Goal: Transaction & Acquisition: Purchase product/service

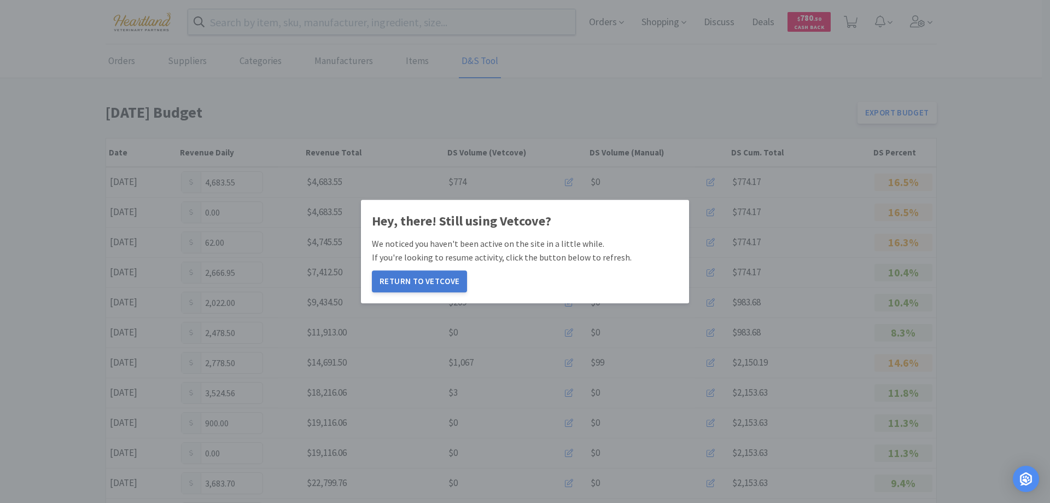
click at [433, 285] on button "Return to Vetcove" at bounding box center [419, 281] width 95 height 22
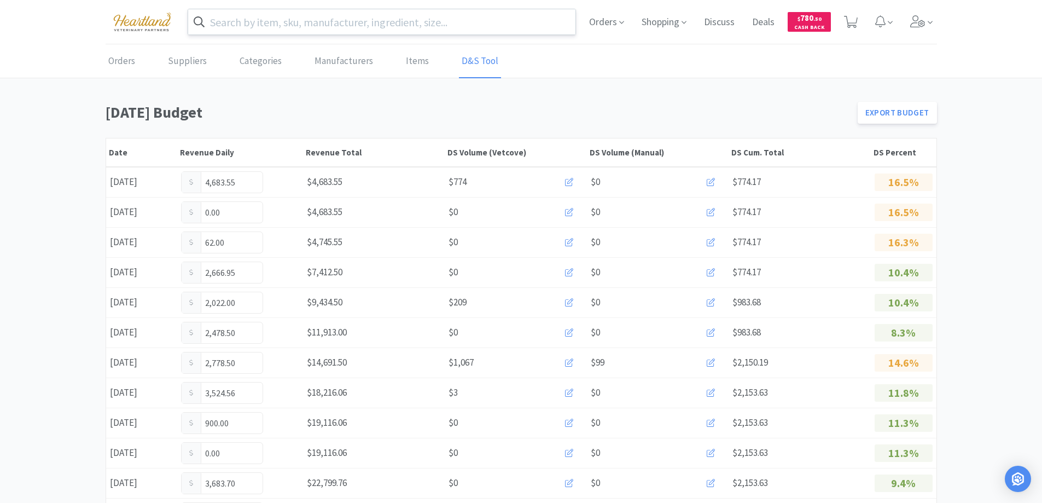
click at [301, 27] on input "text" at bounding box center [382, 21] width 388 height 25
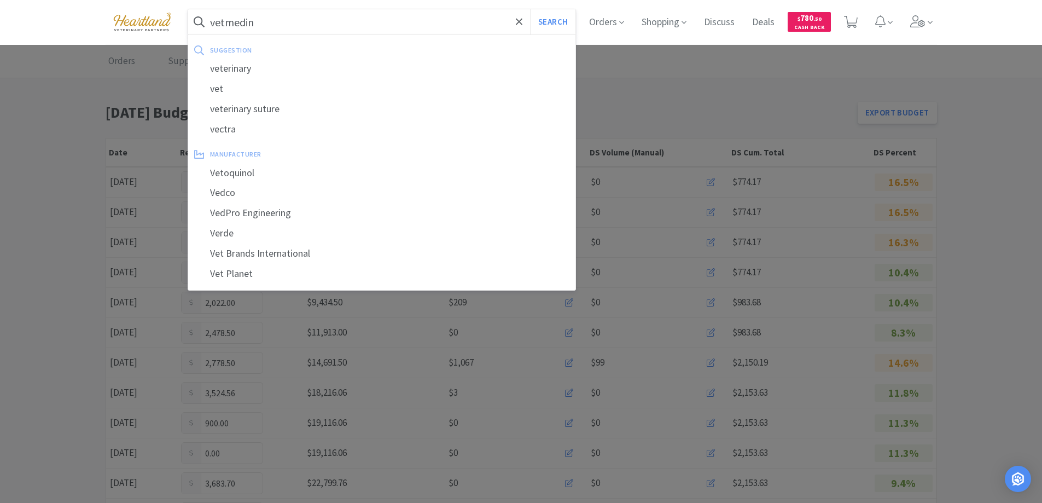
type input "vetmedin"
click at [530, 9] on button "Search" at bounding box center [552, 21] width 45 height 25
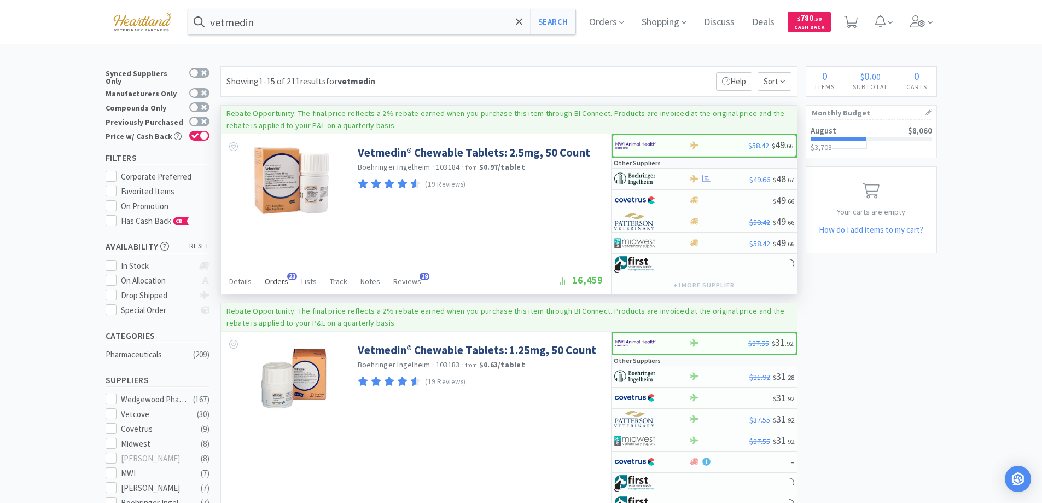
click at [274, 275] on div "Orders 23" at bounding box center [277, 282] width 24 height 21
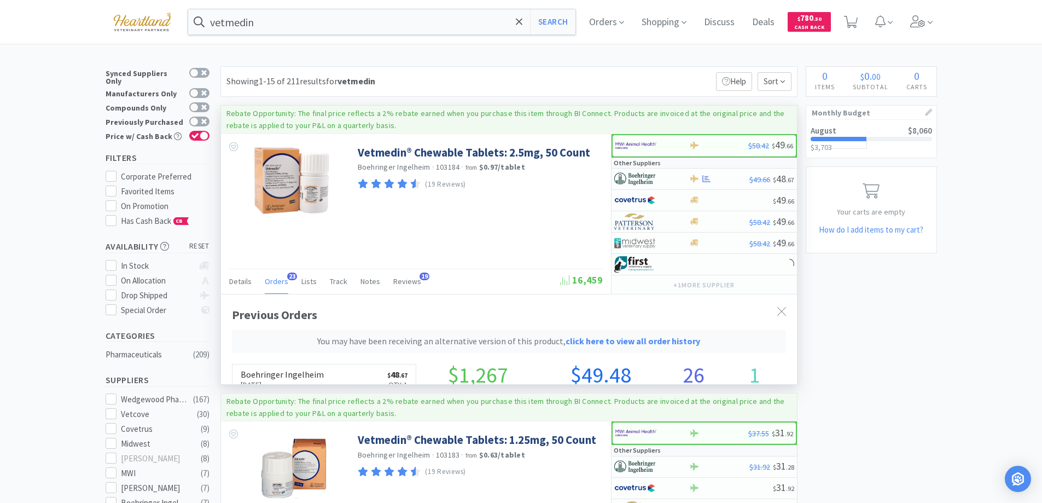
scroll to position [322, 576]
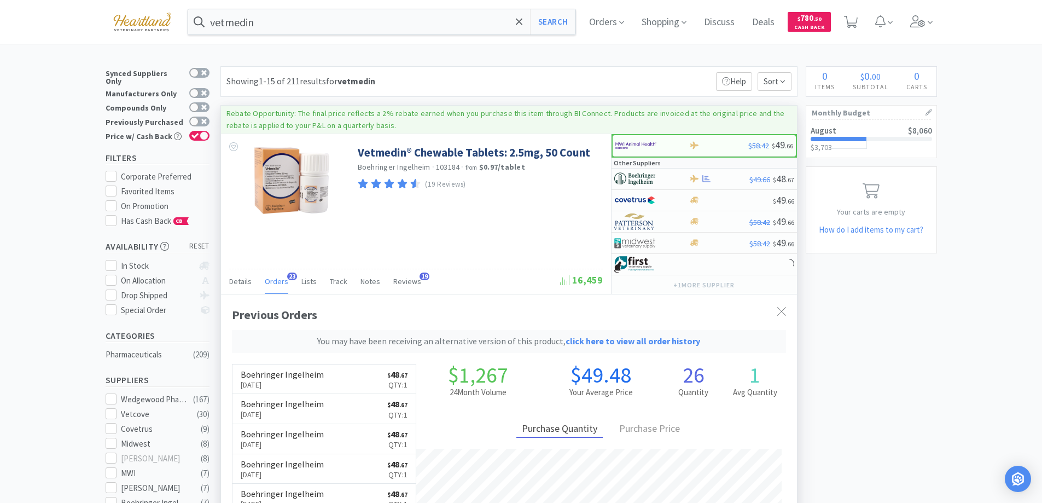
click at [274, 275] on div "Orders 23" at bounding box center [277, 282] width 24 height 21
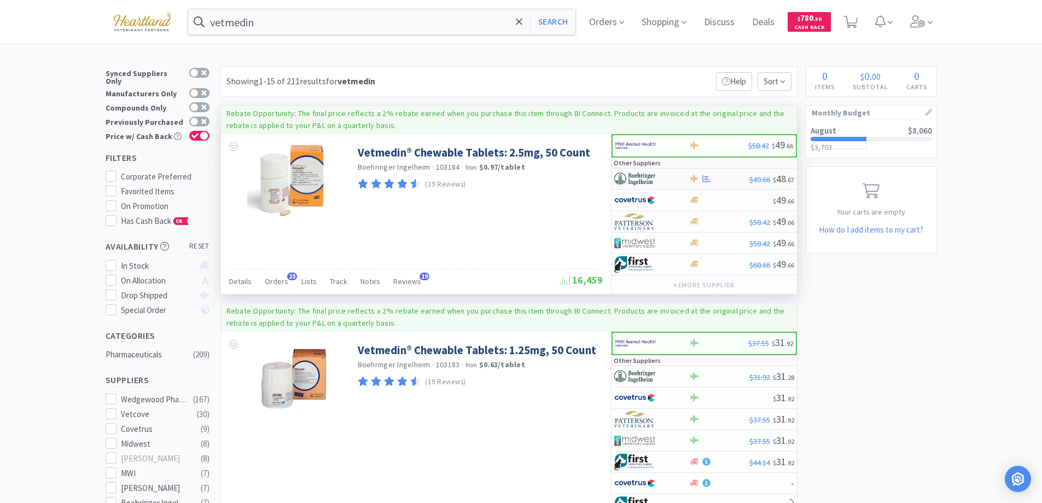
click at [663, 179] on div at bounding box center [644, 179] width 60 height 19
select select "1"
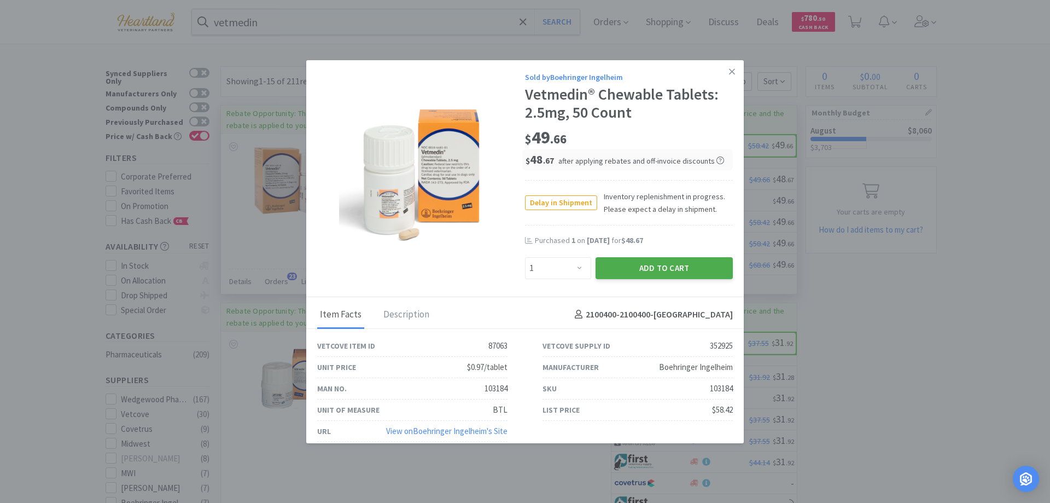
click at [675, 272] on button "Add to Cart" at bounding box center [663, 268] width 137 height 22
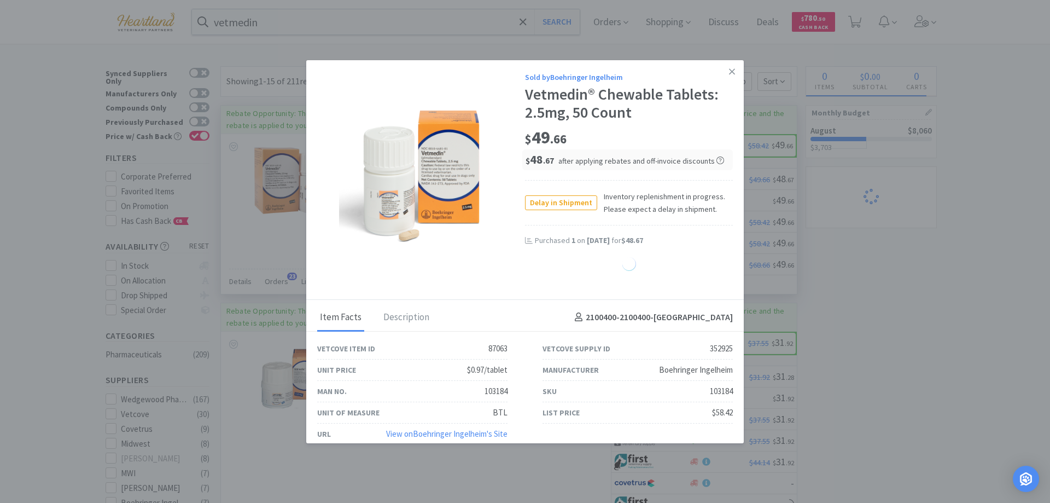
select select "1"
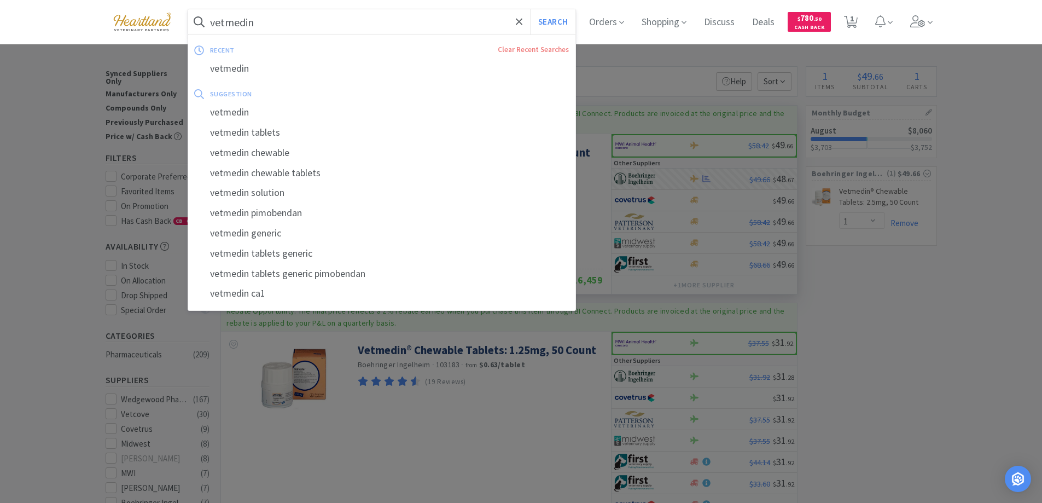
click at [311, 34] on input "vetmedin" at bounding box center [382, 21] width 388 height 25
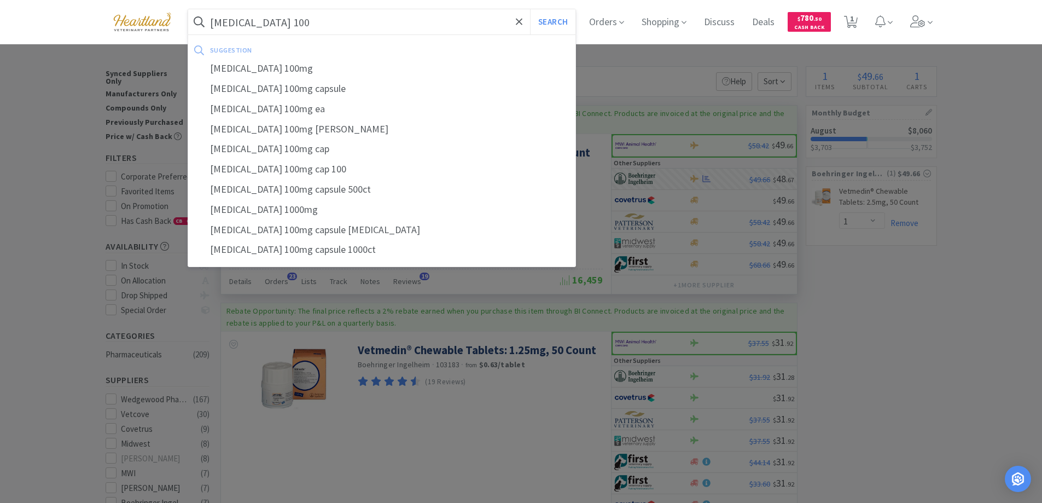
type input "gabapentin 100"
click at [530, 9] on button "Search" at bounding box center [552, 21] width 45 height 25
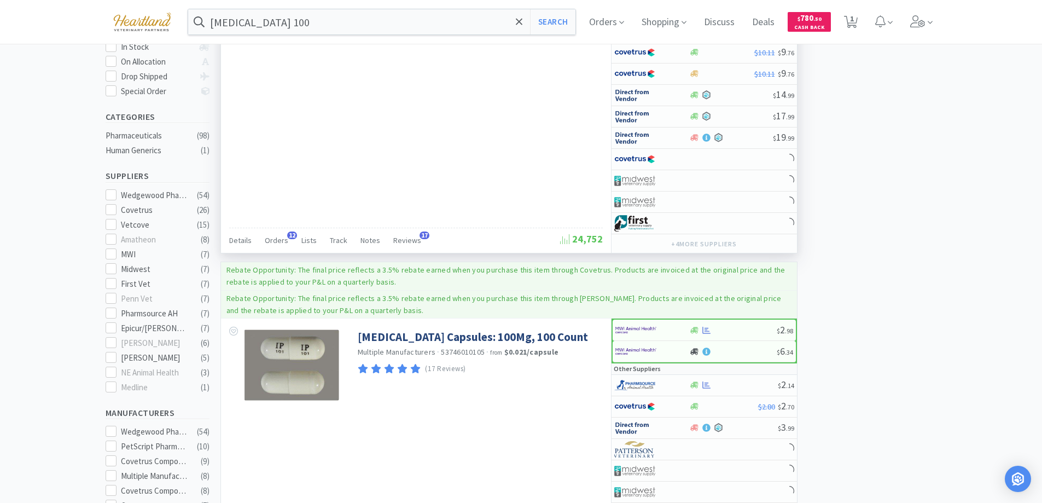
scroll to position [328, 0]
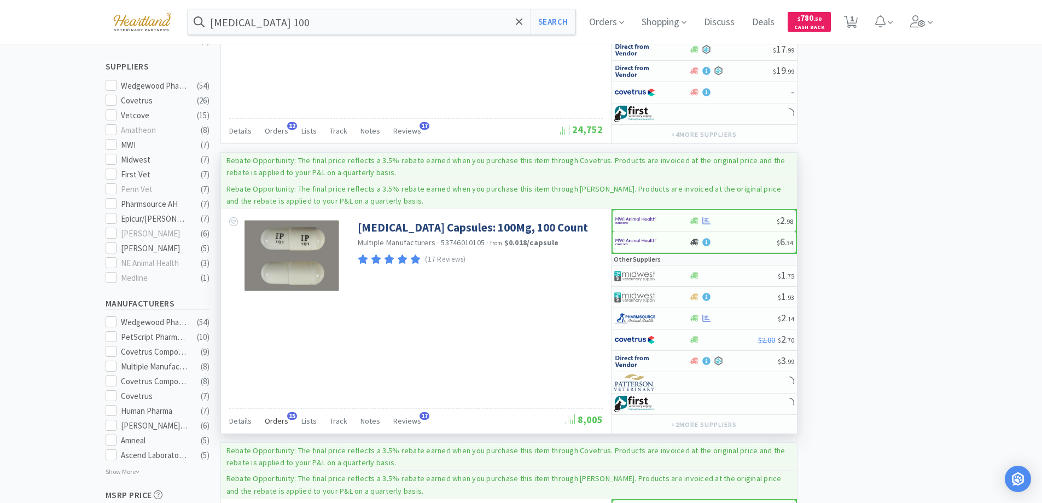
click at [268, 418] on span "Orders" at bounding box center [277, 421] width 24 height 10
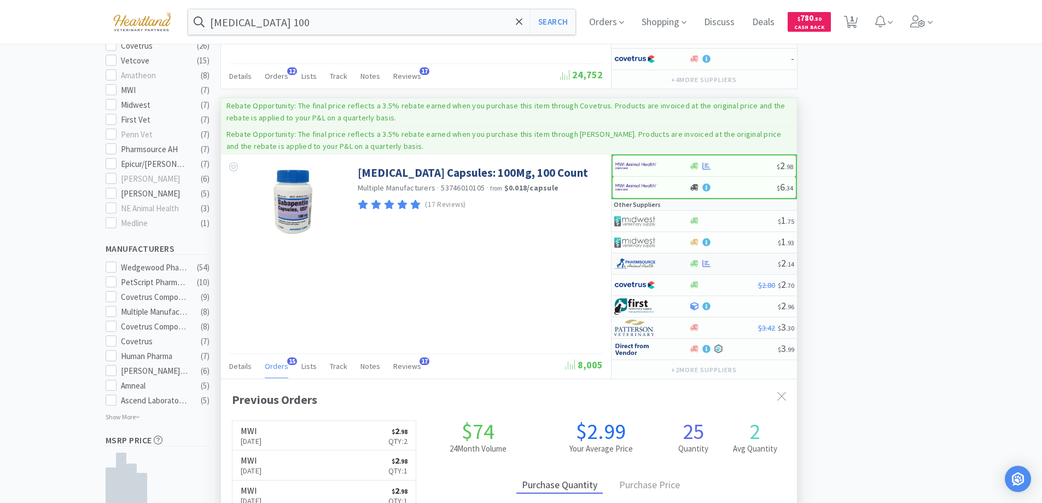
scroll to position [293, 576]
click at [672, 264] on div at bounding box center [644, 263] width 60 height 19
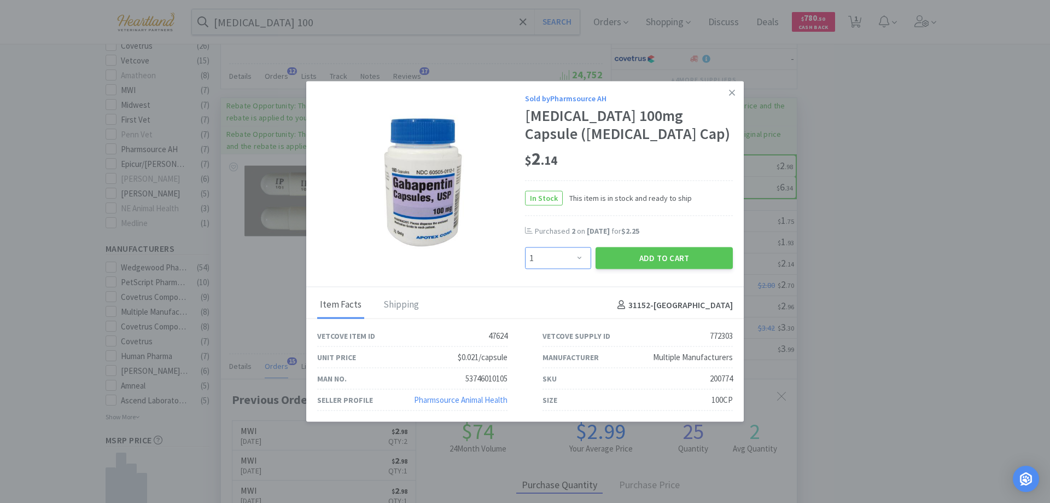
drag, startPoint x: 582, startPoint y: 256, endPoint x: 582, endPoint y: 249, distance: 7.7
click at [582, 256] on select "Enter Quantity 1 2 3 4 5 6 7 8 9 10 11 12 13 14 15 16 17 18 19 20 Enter Quantity" at bounding box center [558, 258] width 66 height 22
select select "2"
click at [525, 247] on select "Enter Quantity 1 2 3 4 5 6 7 8 9 10 11 12 13 14 15 16 17 18 19 20 Enter Quantity" at bounding box center [558, 258] width 66 height 22
click at [677, 255] on button "Add to Cart" at bounding box center [663, 258] width 137 height 22
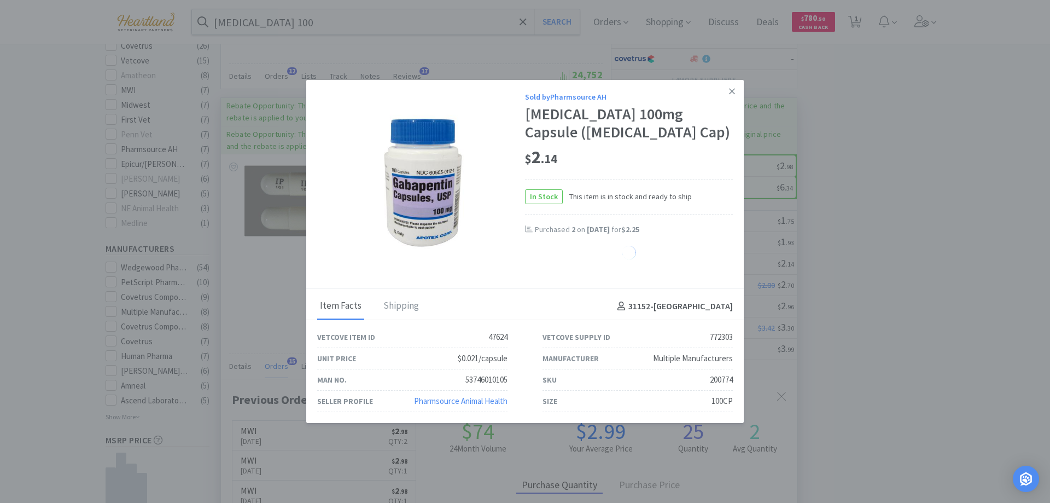
select select "2"
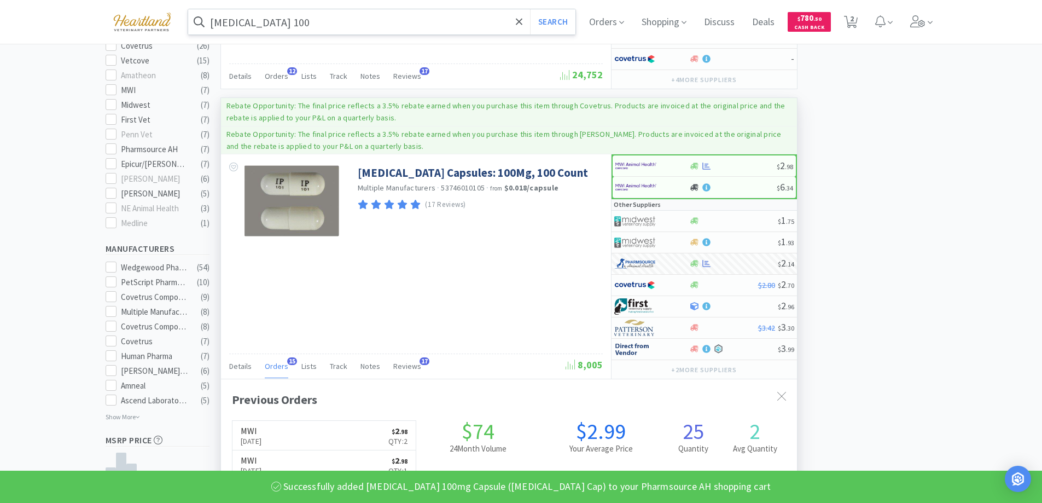
click at [330, 28] on input "gabapentin 100" at bounding box center [382, 21] width 388 height 25
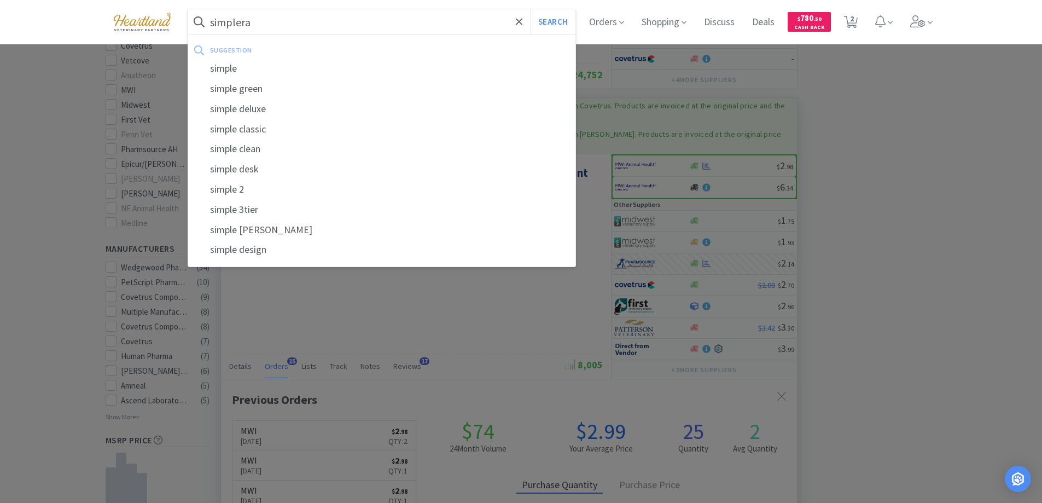
type input "simplera"
click at [530, 9] on button "Search" at bounding box center [552, 21] width 45 height 25
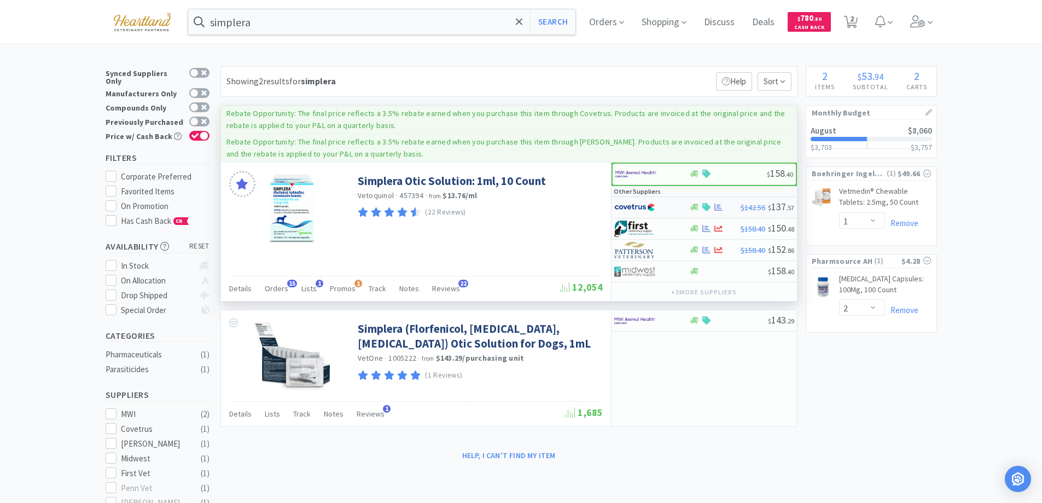
click at [669, 209] on div at bounding box center [644, 207] width 60 height 19
select select "1"
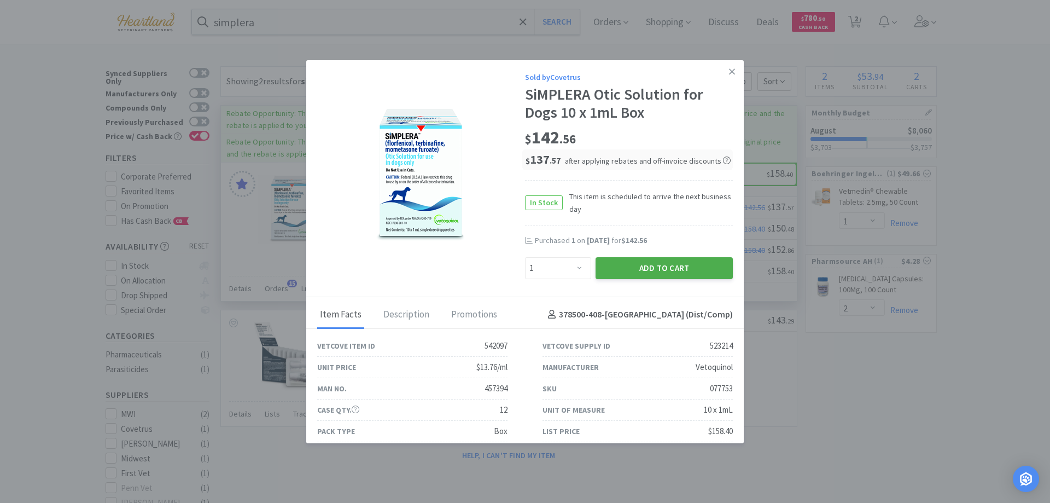
click at [662, 267] on button "Add to Cart" at bounding box center [663, 268] width 137 height 22
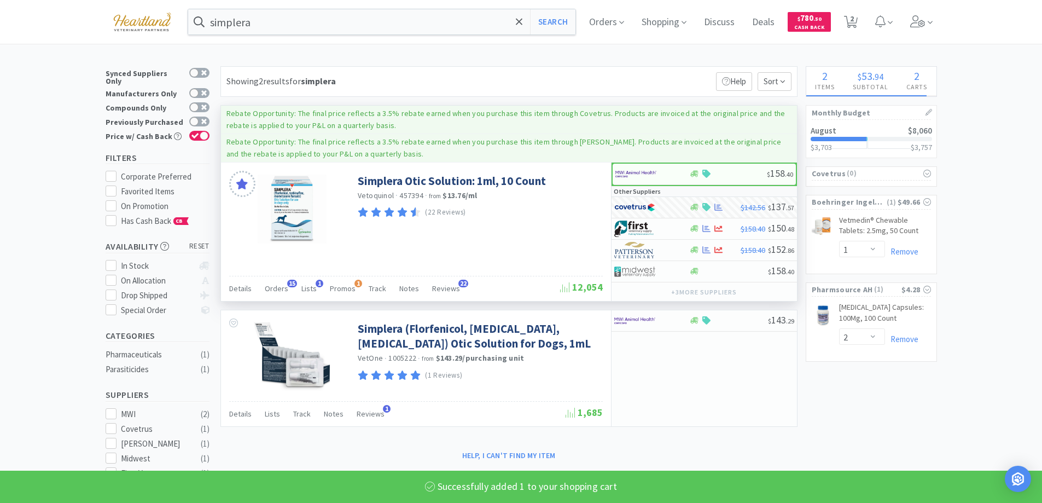
select select "1"
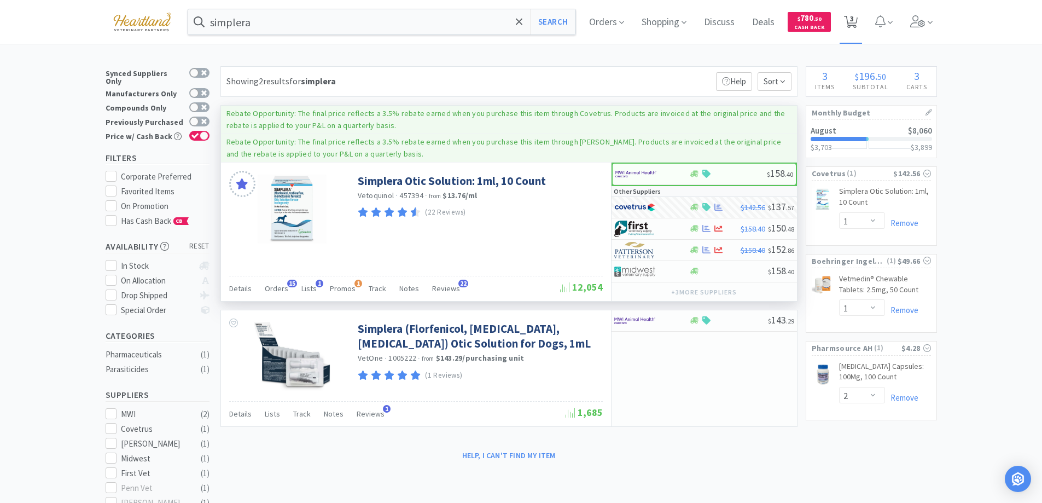
click at [854, 22] on span "3" at bounding box center [852, 19] width 4 height 44
select select "1"
select select "2"
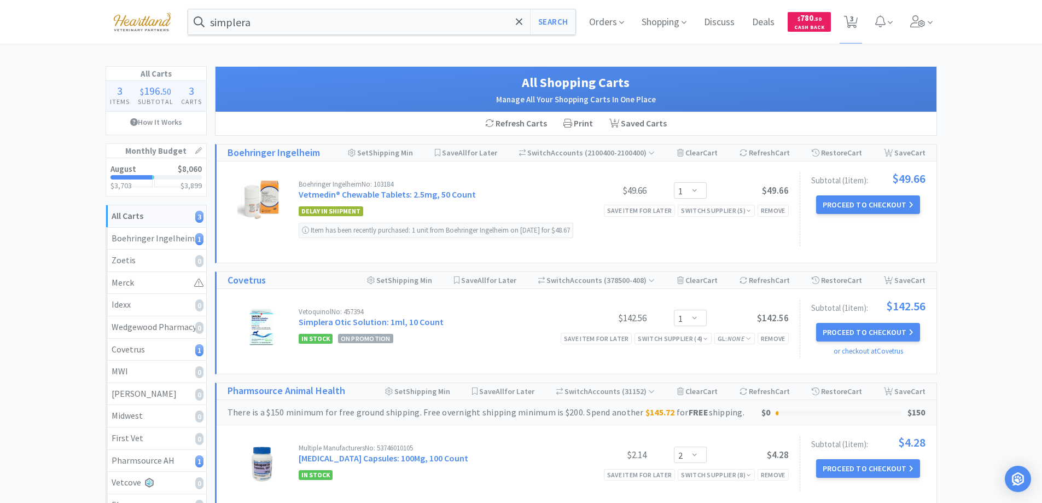
scroll to position [109, 0]
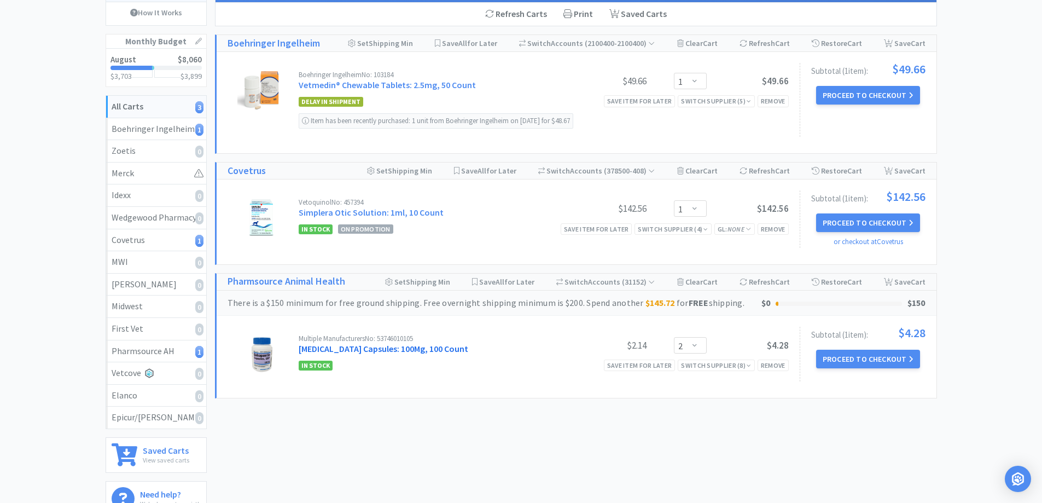
click at [402, 345] on link "Gabapentin Capsules: 100Mg, 100 Count" at bounding box center [384, 348] width 170 height 11
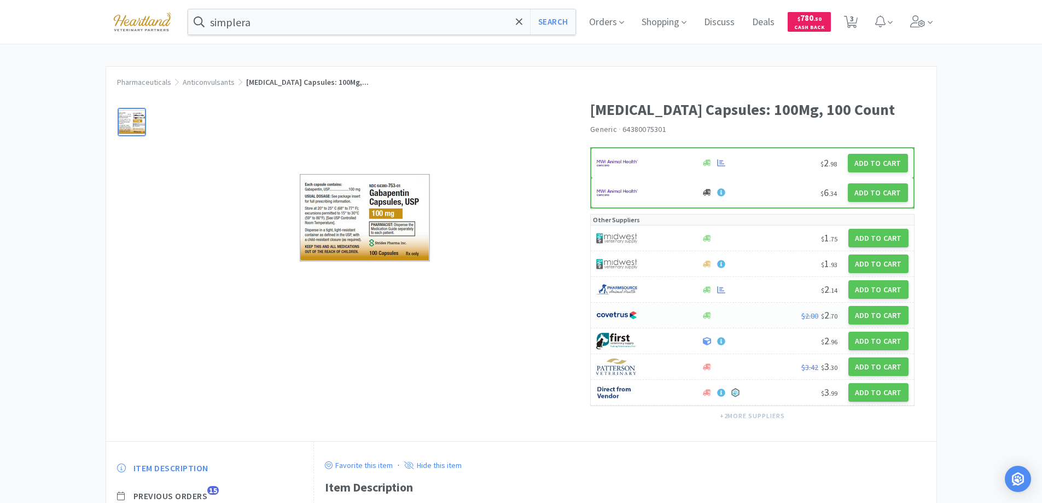
click at [657, 312] on div at bounding box center [642, 315] width 93 height 19
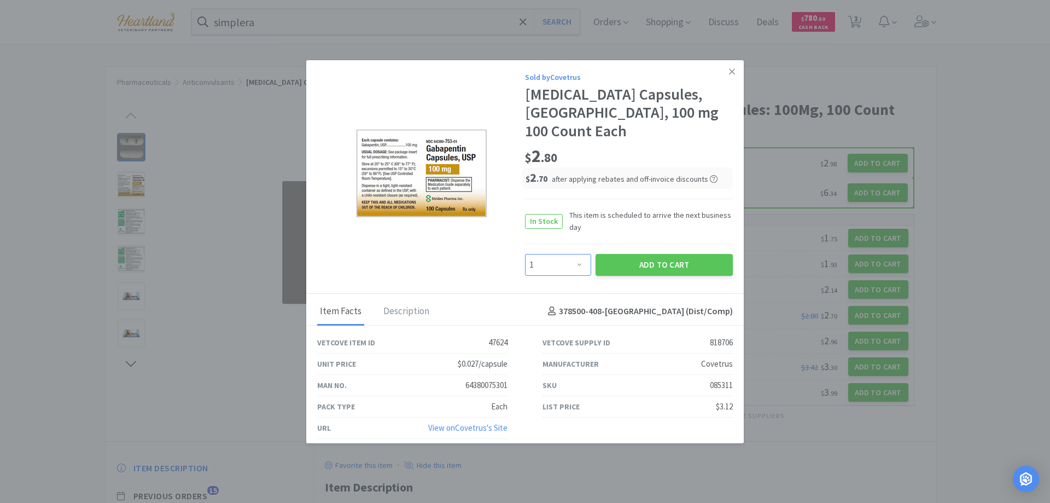
click at [581, 254] on select "Enter Quantity 1 2 3 4 5 6 7 8 9 10 11 12 13 14 15 16 17 18 19 20 Enter Quantity" at bounding box center [558, 265] width 66 height 22
select select "2"
click at [525, 254] on select "Enter Quantity 1 2 3 4 5 6 7 8 9 10 11 12 13 14 15 16 17 18 19 20 Enter Quantity" at bounding box center [558, 265] width 66 height 22
click at [680, 254] on button "Add to Cart" at bounding box center [663, 265] width 137 height 22
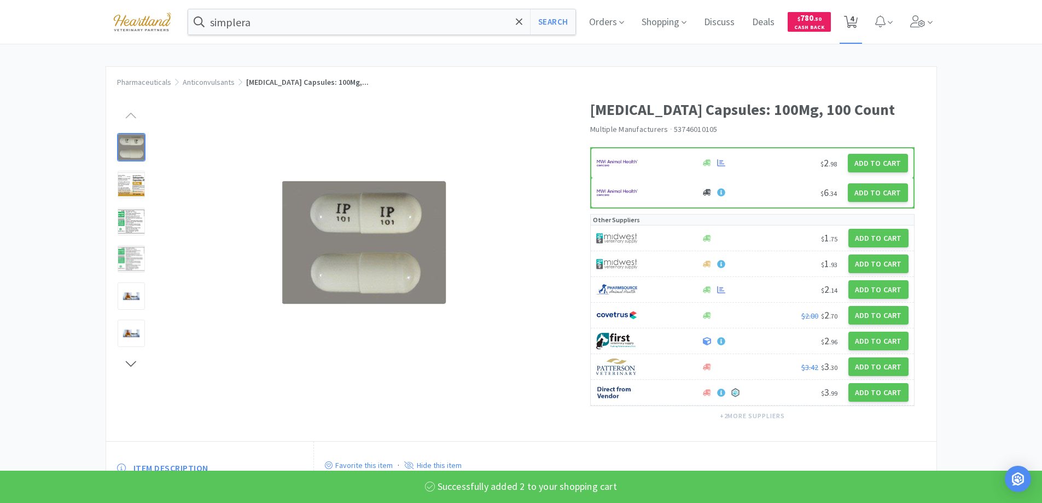
click at [854, 24] on span "4" at bounding box center [852, 19] width 4 height 44
select select "1"
select select "2"
select select "1"
select select "2"
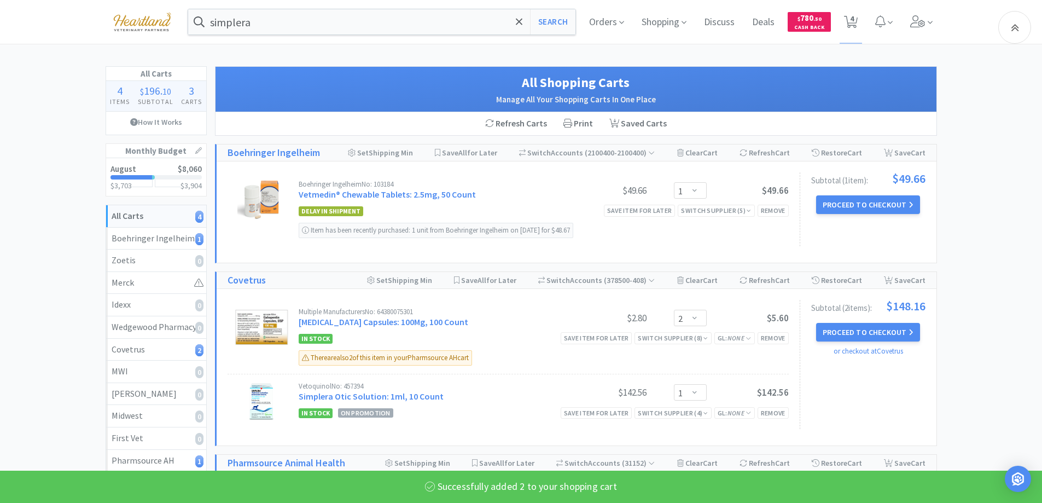
scroll to position [164, 0]
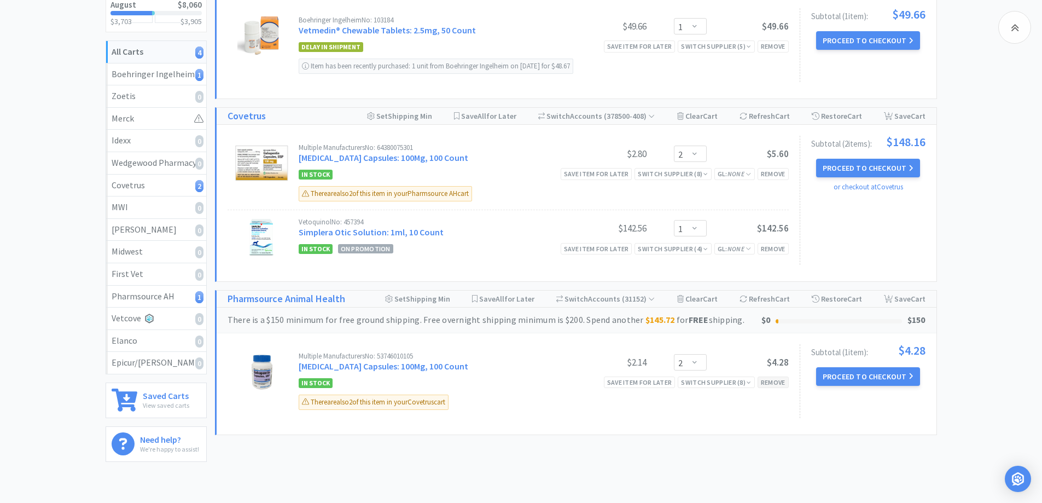
click at [774, 378] on div "Remove" at bounding box center [772, 381] width 31 height 11
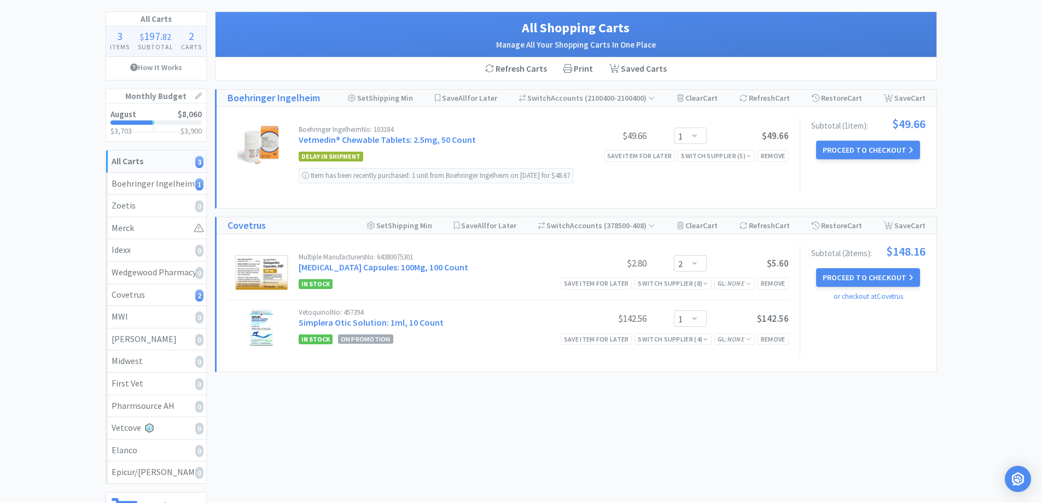
scroll to position [0, 0]
